Goal: Task Accomplishment & Management: Use online tool/utility

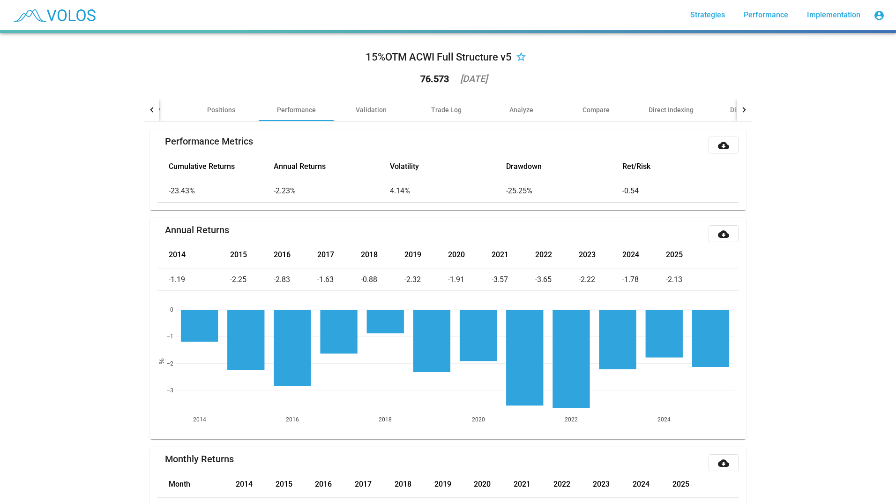
drag, startPoint x: 465, startPoint y: 77, endPoint x: 495, endPoint y: 79, distance: 30.5
click at [495, 79] on div "76.573 [DATE]" at bounding box center [448, 79] width 93 height 24
drag, startPoint x: 495, startPoint y: 79, endPoint x: 480, endPoint y: 78, distance: 15.1
click at [480, 78] on div "[DATE]" at bounding box center [473, 78] width 27 height 9
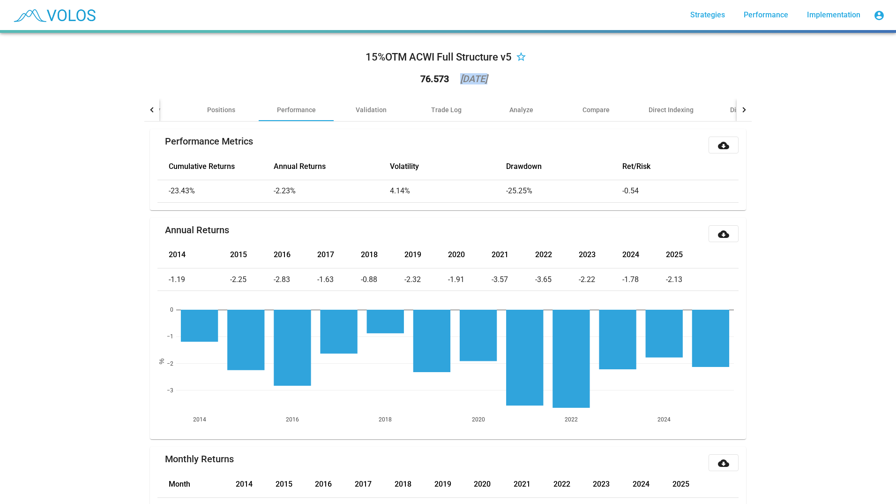
click at [480, 78] on div "[DATE]" at bounding box center [473, 78] width 27 height 9
drag, startPoint x: 480, startPoint y: 78, endPoint x: 459, endPoint y: 77, distance: 21.1
click at [460, 79] on div "[DATE]" at bounding box center [473, 78] width 27 height 9
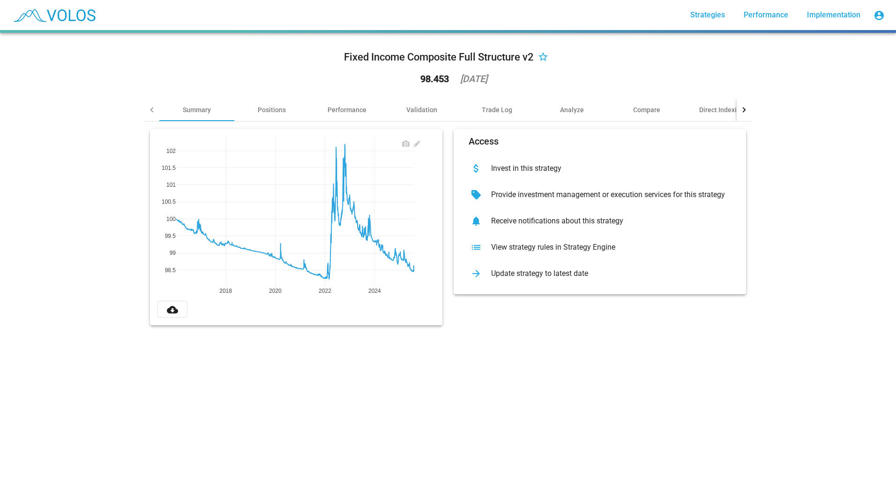
click at [470, 74] on div "2025-07-31" at bounding box center [473, 78] width 27 height 9
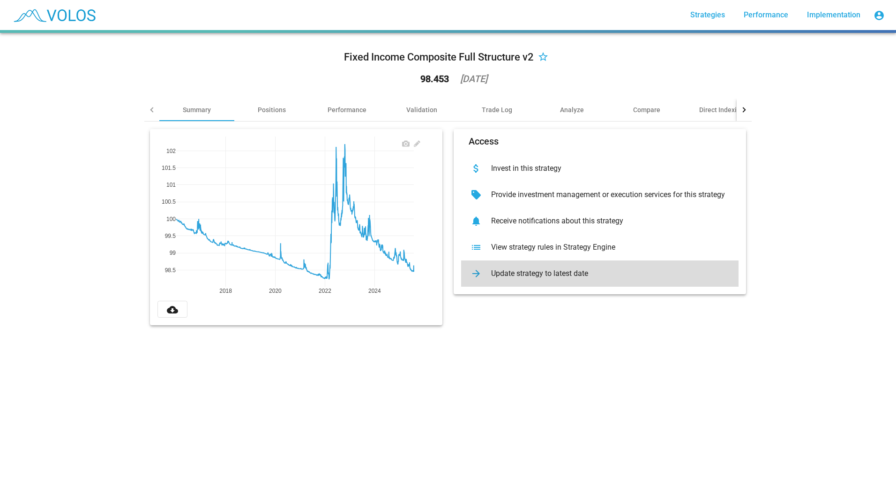
click at [527, 272] on div "Update strategy to latest date" at bounding box center [608, 273] width 248 height 9
